Goal: Task Accomplishment & Management: Use online tool/utility

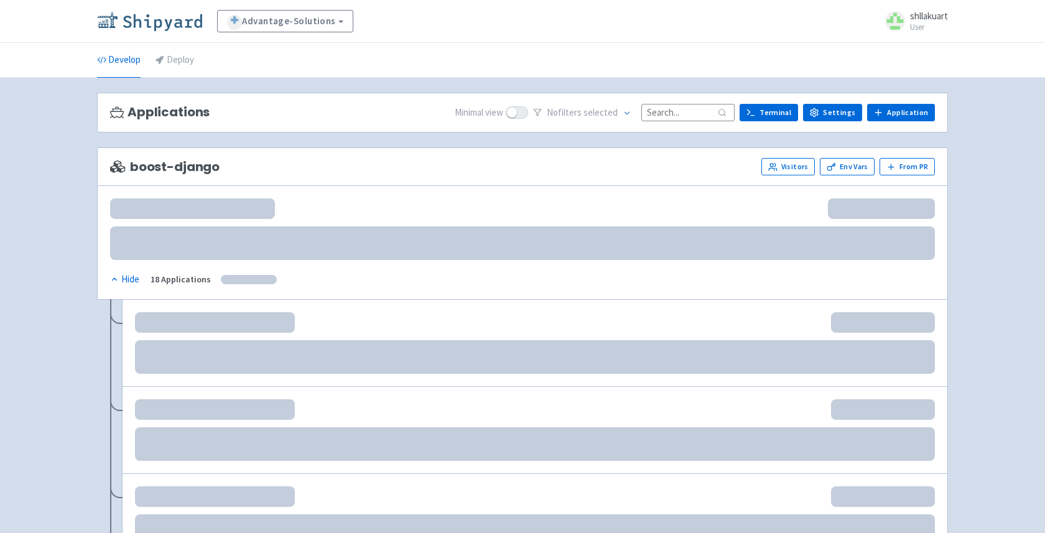
click at [132, 31] on link at bounding box center [152, 21] width 110 height 21
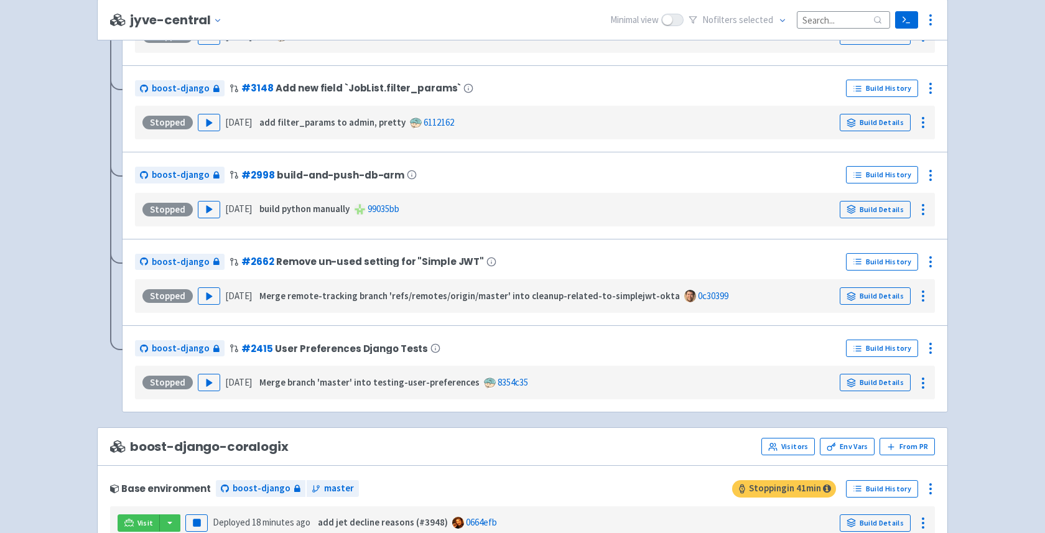
scroll to position [3016, 0]
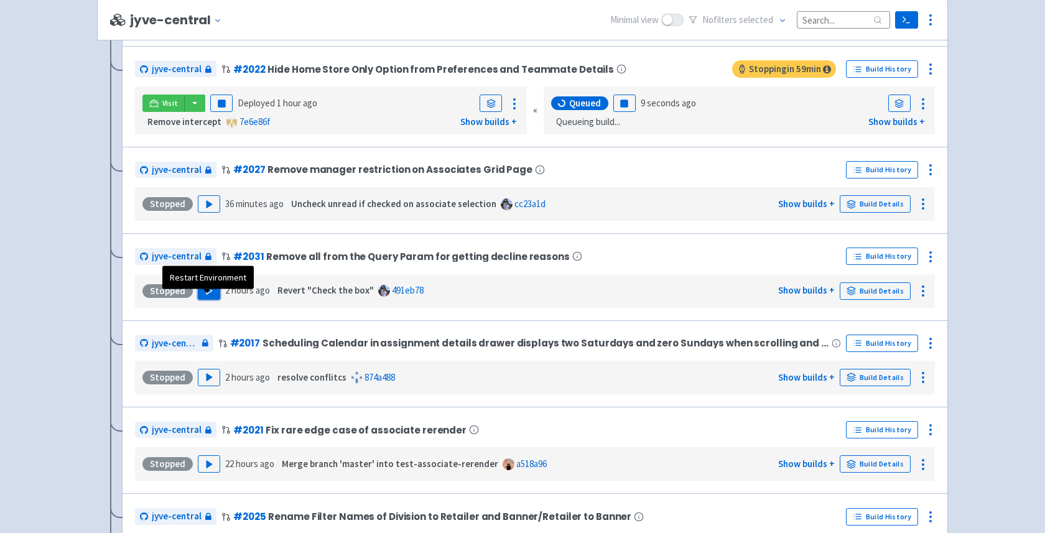
click at [213, 294] on button "Play" at bounding box center [209, 291] width 22 height 17
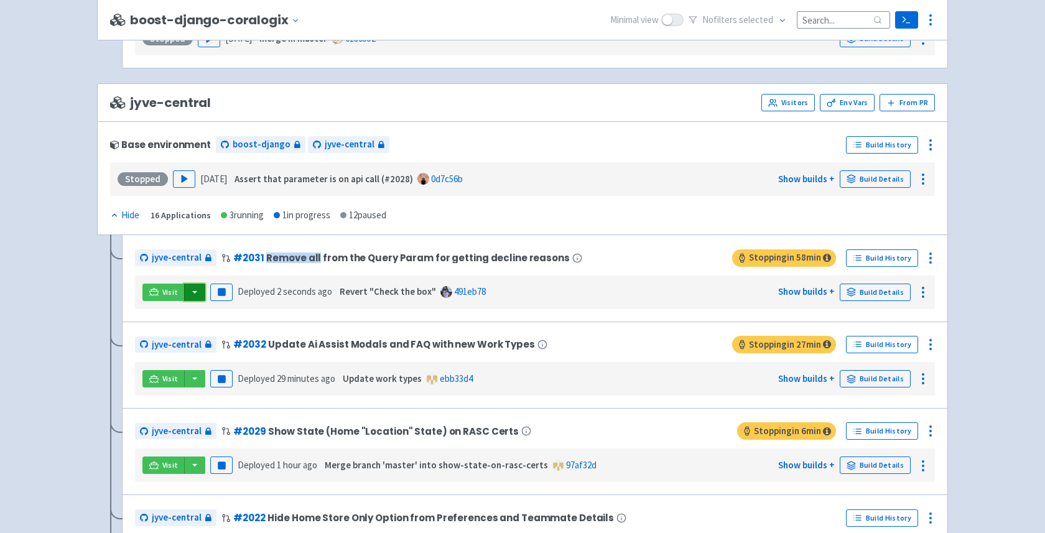
click at [192, 301] on button "button" at bounding box center [194, 292] width 21 height 17
click at [209, 346] on link "jyve-central (react)" at bounding box center [249, 336] width 130 height 19
click at [191, 301] on button "button" at bounding box center [194, 292] width 21 height 17
click at [222, 345] on link "jyve-central (react)" at bounding box center [249, 336] width 130 height 19
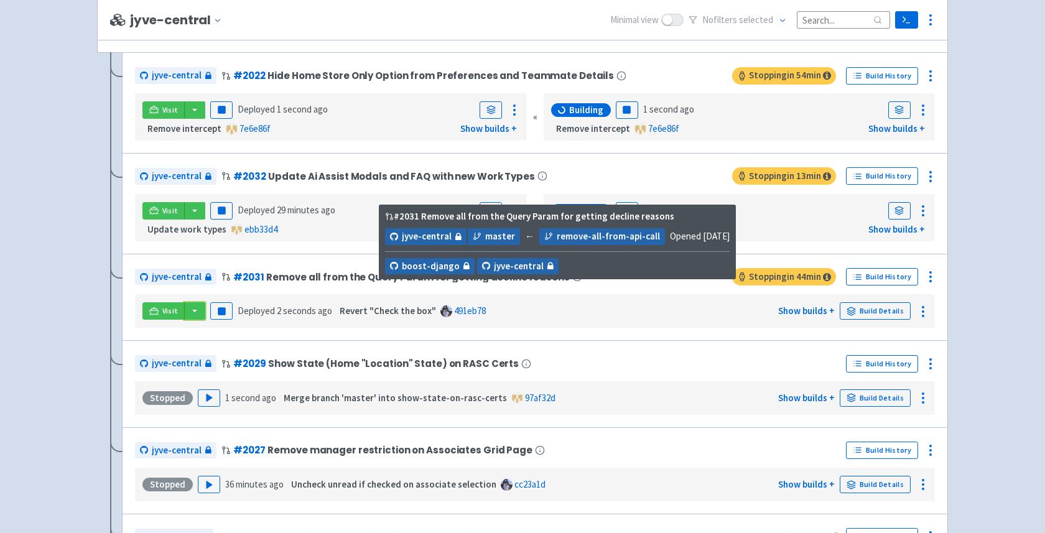
scroll to position [2889, 0]
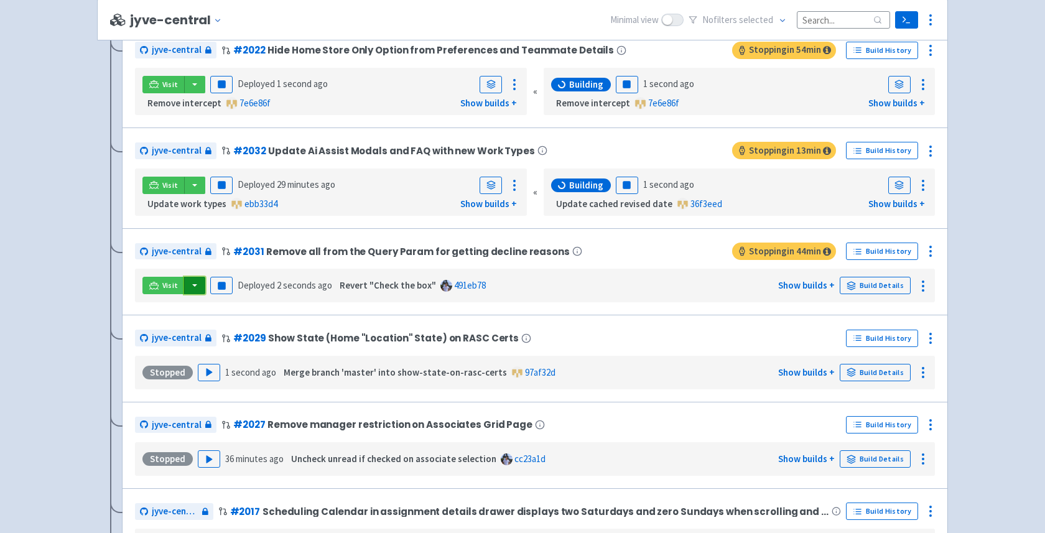
click at [196, 292] on button "button" at bounding box center [194, 285] width 21 height 17
click at [204, 333] on link "jyve-central (react)" at bounding box center [249, 329] width 130 height 19
